Goal: Obtain resource: Obtain resource

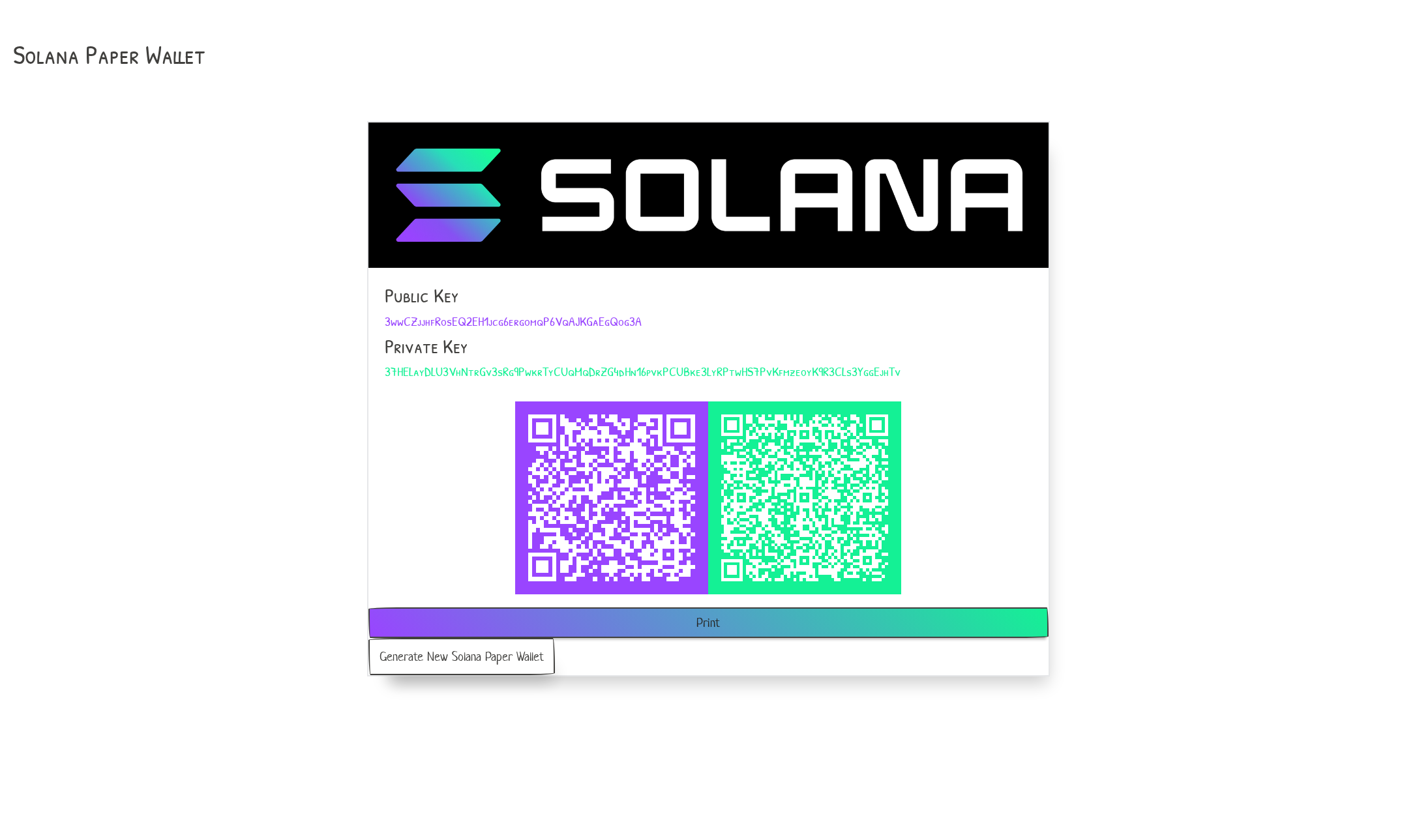
click at [711, 628] on button "Print" at bounding box center [709, 623] width 680 height 30
click at [1200, 255] on div "Solana Paper Wallet Public Key 3wwCZjjhfRosEQ2EH1jcg6ergomqP6VqAJKGaEgQog3A Pri…" at bounding box center [708, 345] width 1417 height 690
click at [485, 326] on span "3wwCZjjhfRosEQ2EH1jcg6ergomqP6VqAJKGaEgQog3A" at bounding box center [513, 321] width 257 height 18
copy span "3wwCZjjhfRosEQ2EH1jcg6ergomqP6VqAJKGaEgQog3A"
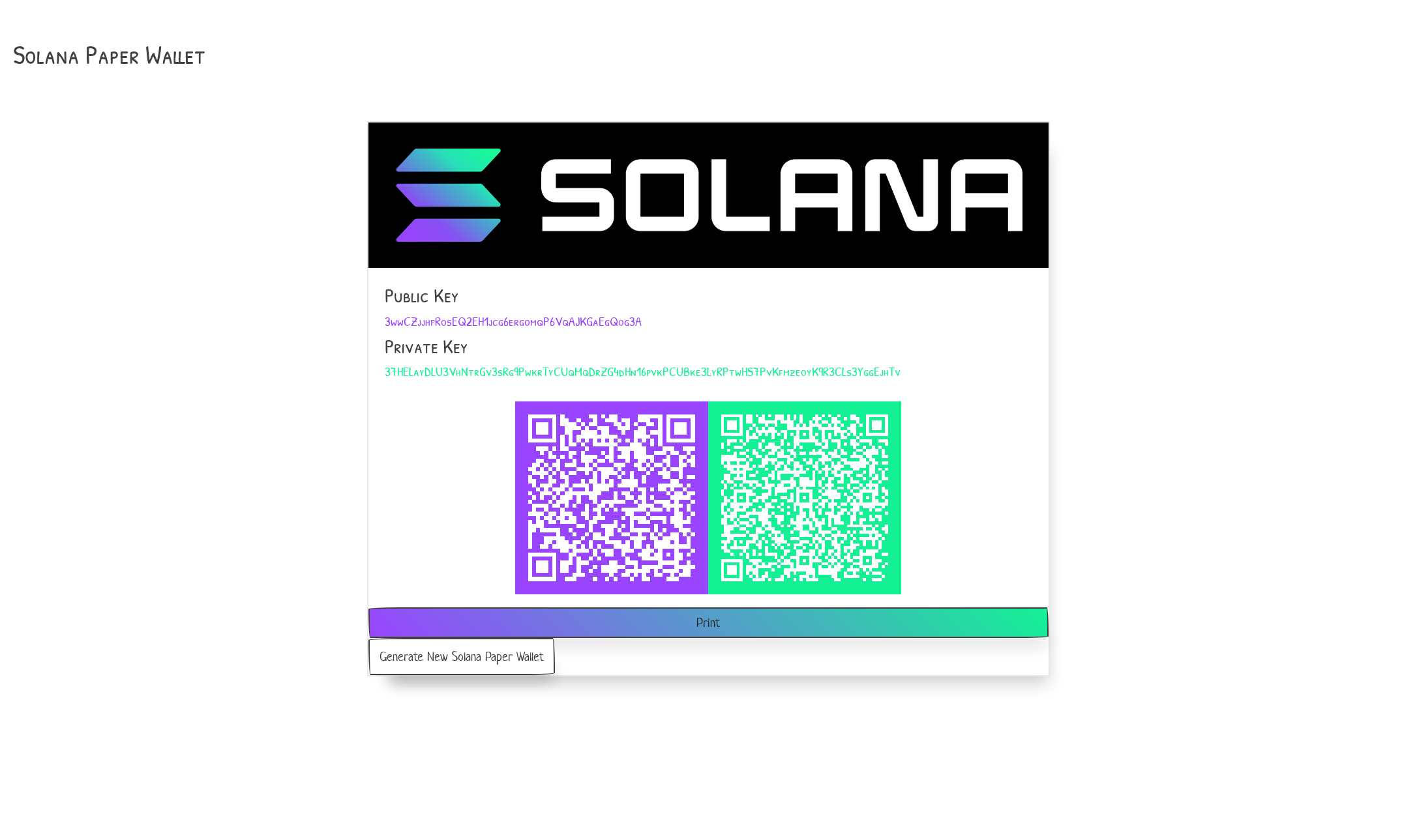
click at [460, 341] on h4 "Private Key" at bounding box center [708, 346] width 647 height 23
click at [479, 322] on span "3wwCZjjhfRosEQ2EH1jcg6ergomqP6VqAJKGaEgQog3A" at bounding box center [513, 321] width 257 height 18
copy span "3wwCZjjhfRosEQ2EH1jcg6ergomqP6VqAJKGaEgQog3A"
